Goal: Check status: Check status

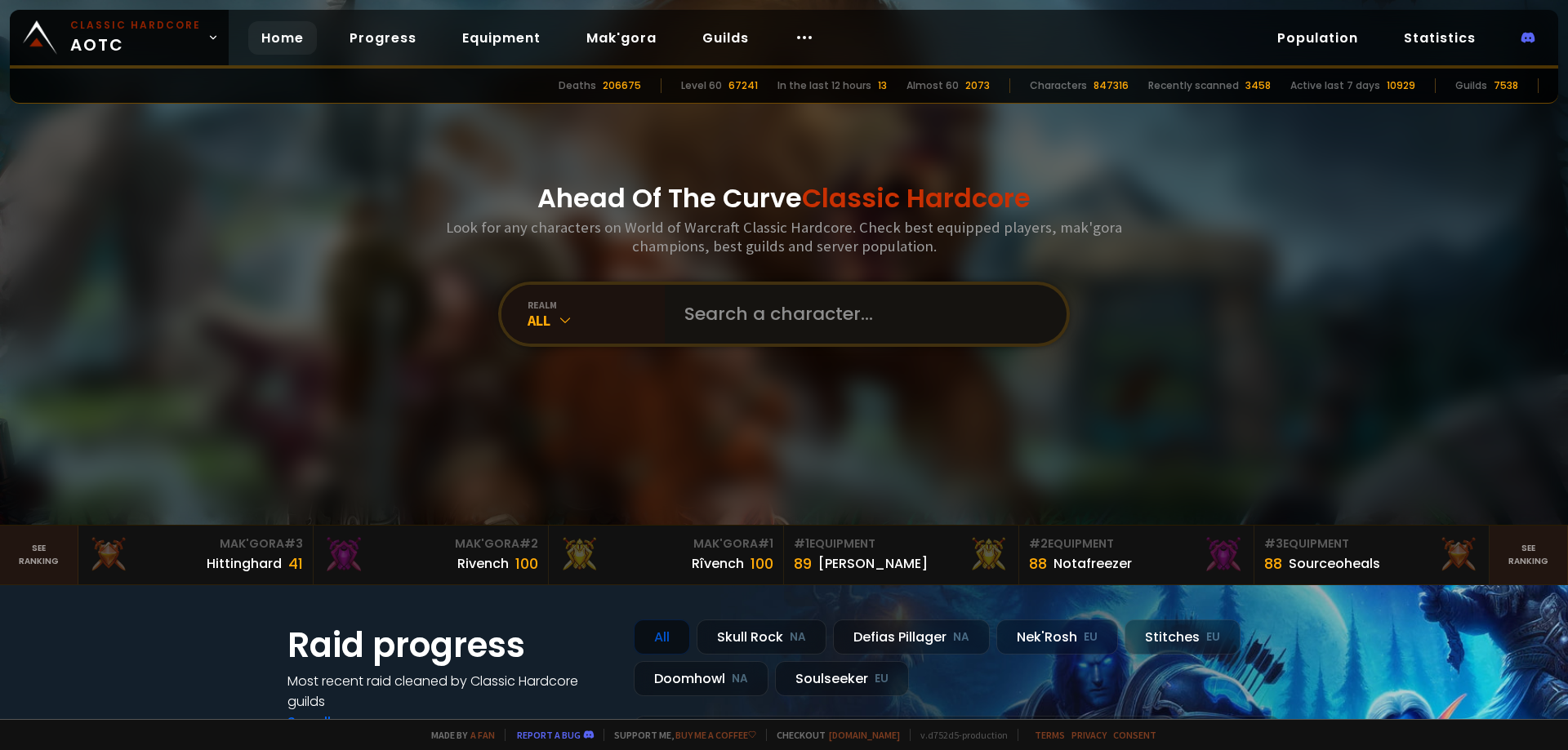
click at [728, 315] on input "text" at bounding box center [860, 314] width 373 height 59
click at [559, 317] on icon at bounding box center [564, 320] width 16 height 16
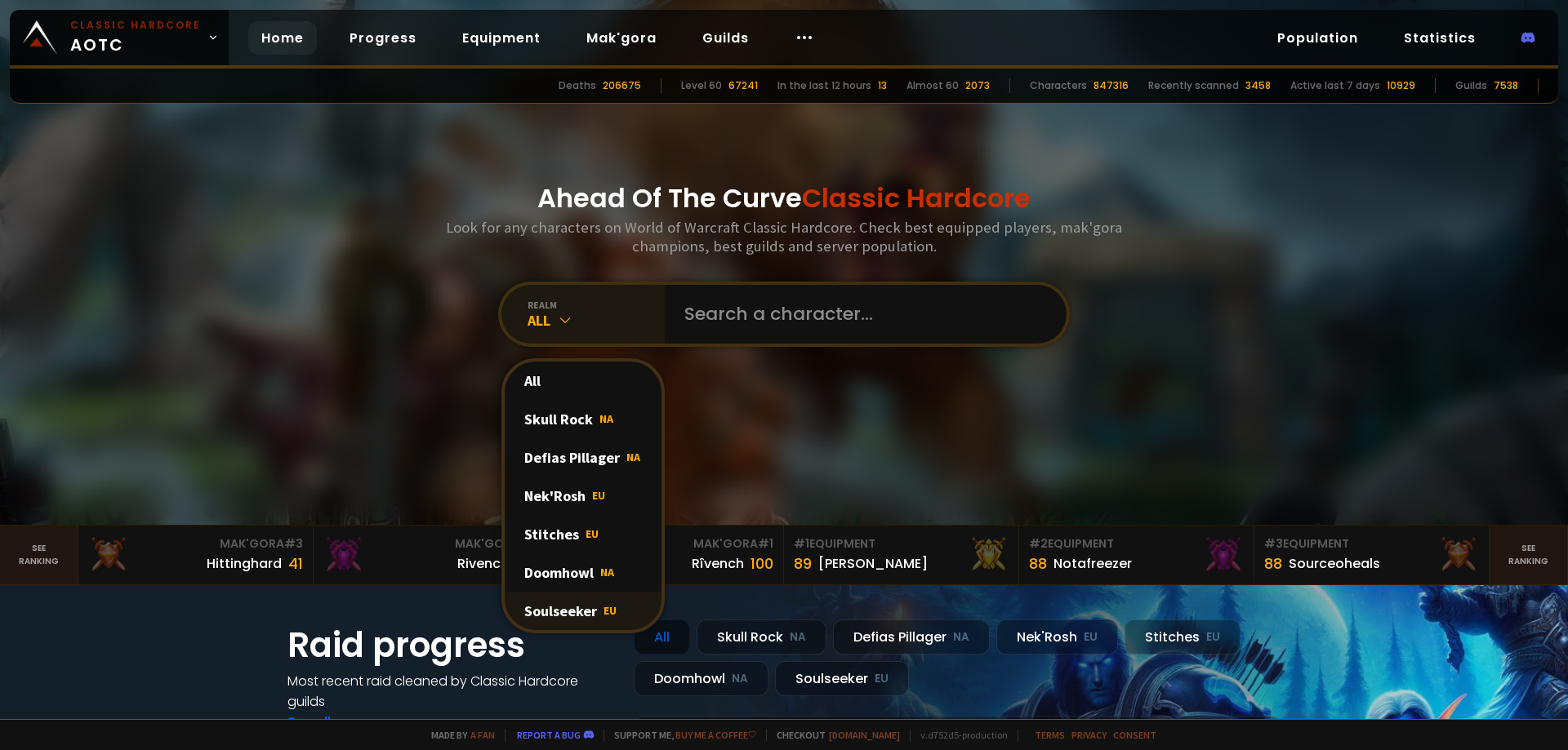
click at [572, 612] on div "Soulseeker EU" at bounding box center [583, 611] width 157 height 39
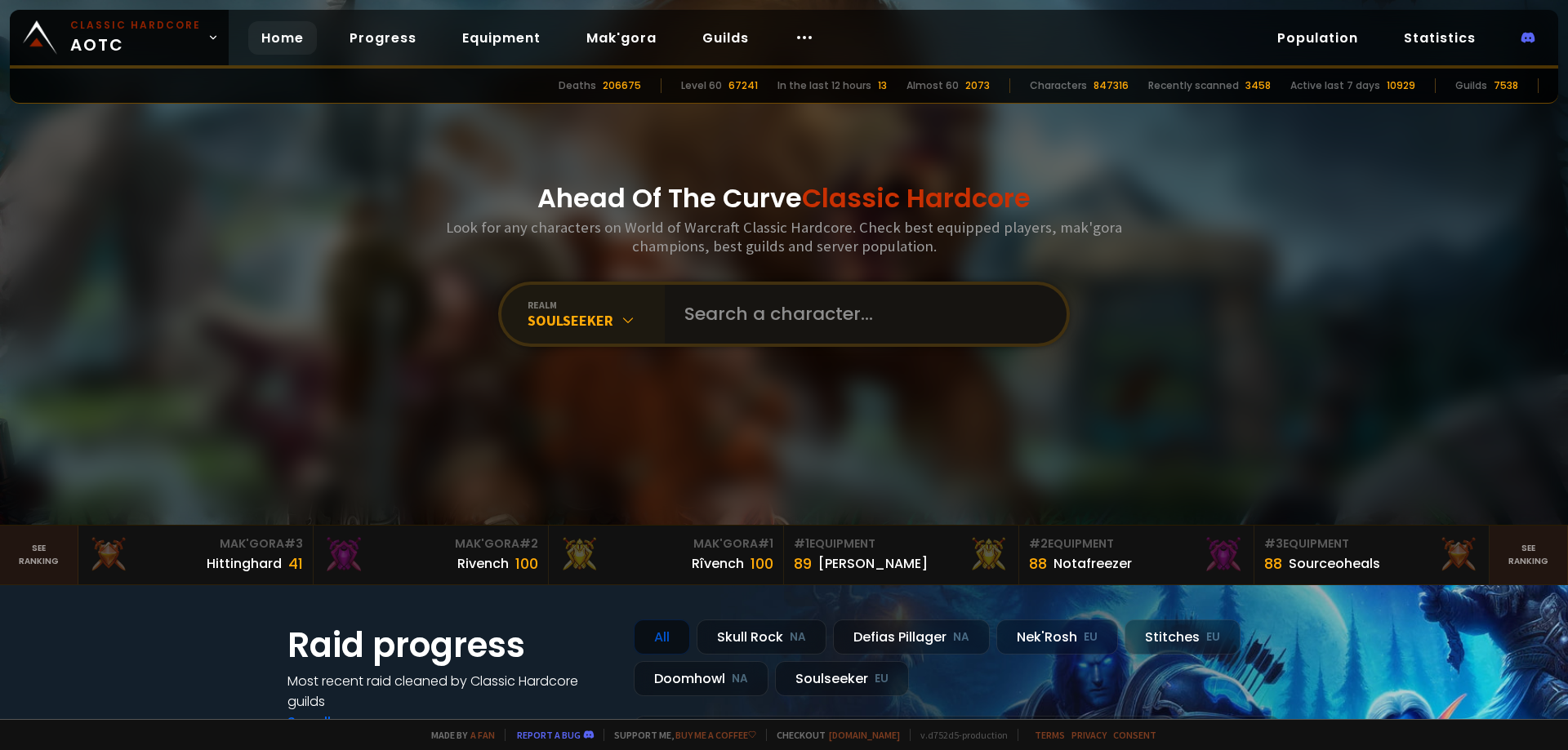
click at [734, 319] on input "text" at bounding box center [860, 314] width 373 height 59
type input "kasvaldra"
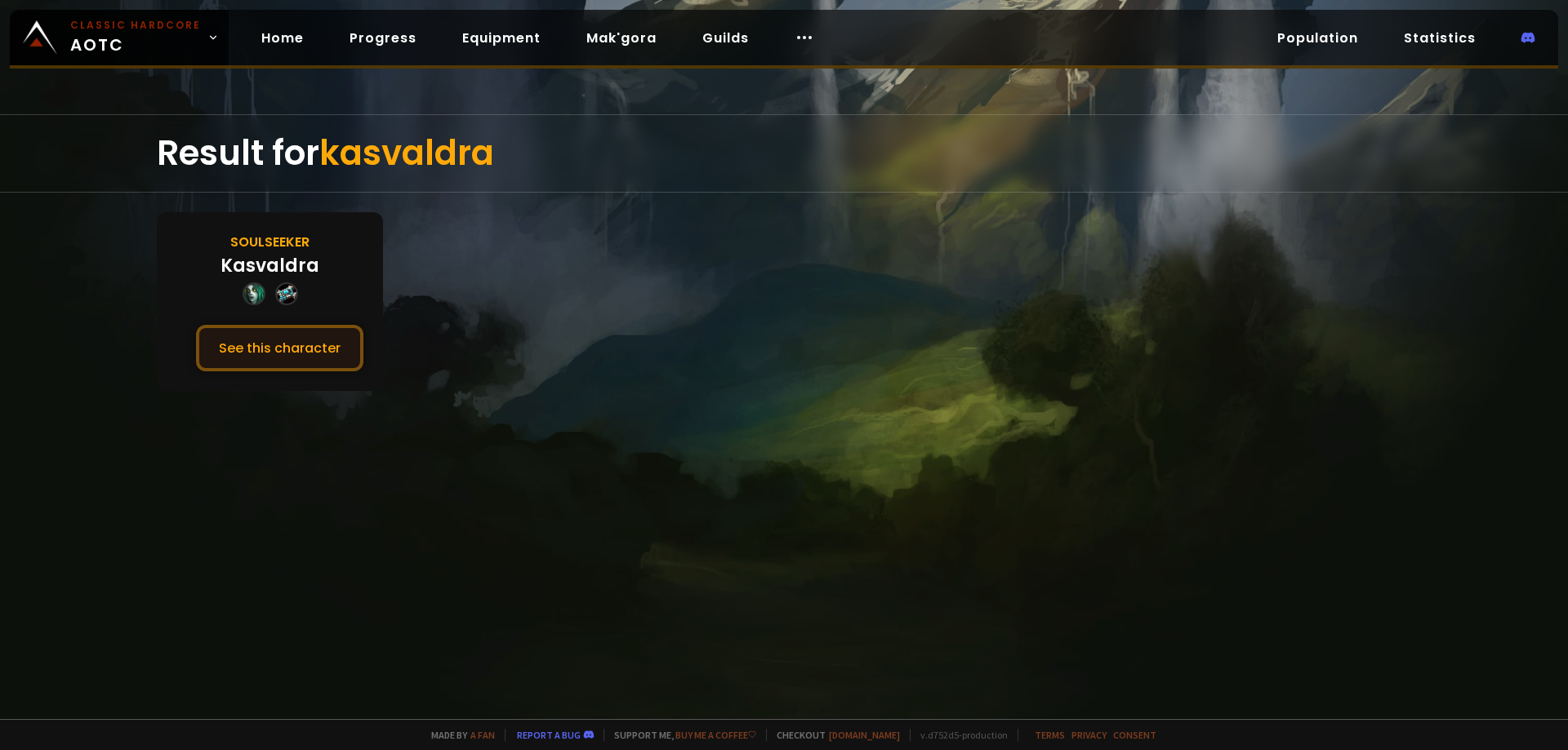
click at [310, 354] on button "See this character" at bounding box center [279, 347] width 167 height 46
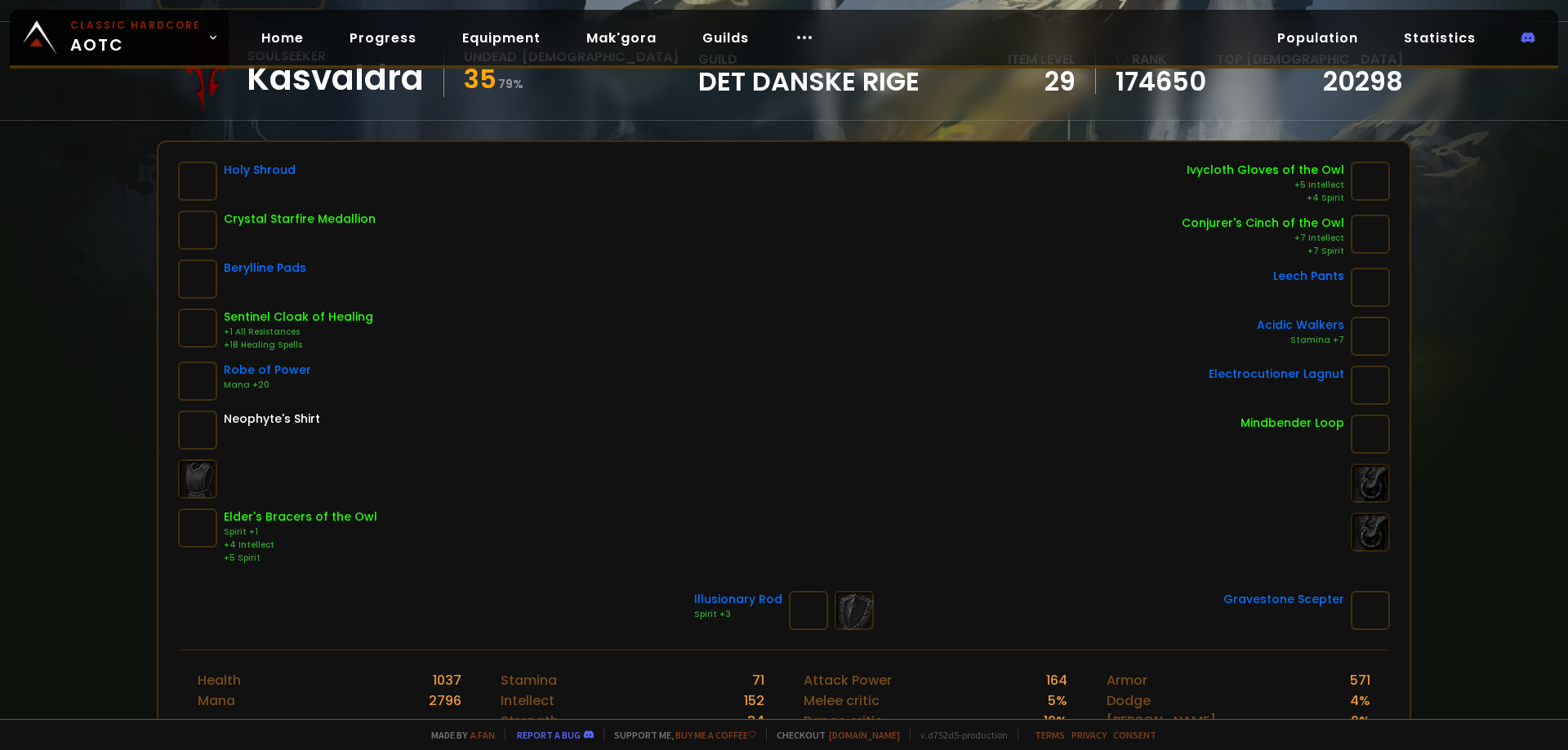
scroll to position [164, 0]
